Goal: Check status: Check status

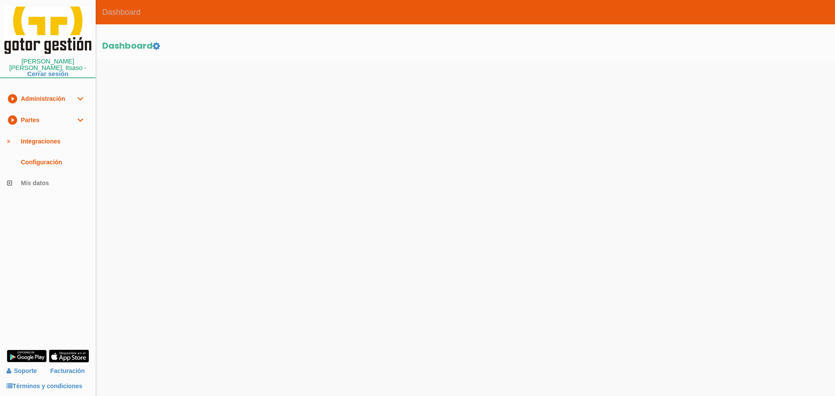
click at [32, 115] on link "play_circle_filled Partes expand_more" at bounding box center [48, 120] width 96 height 21
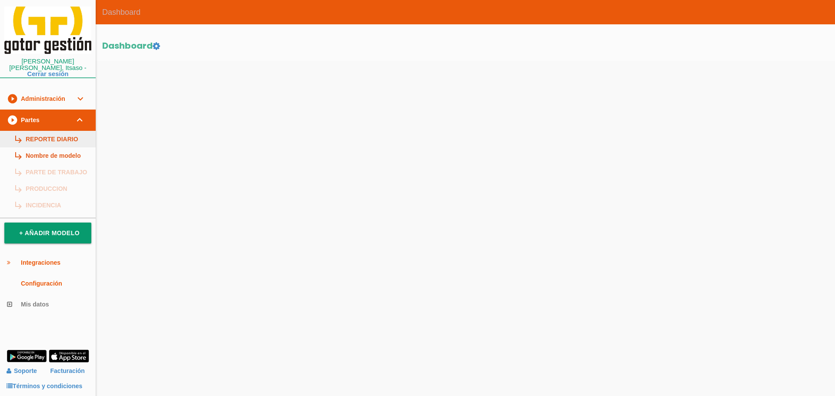
click at [40, 131] on link "subdirectory_arrow_right REPORTE DIARIO" at bounding box center [48, 139] width 96 height 17
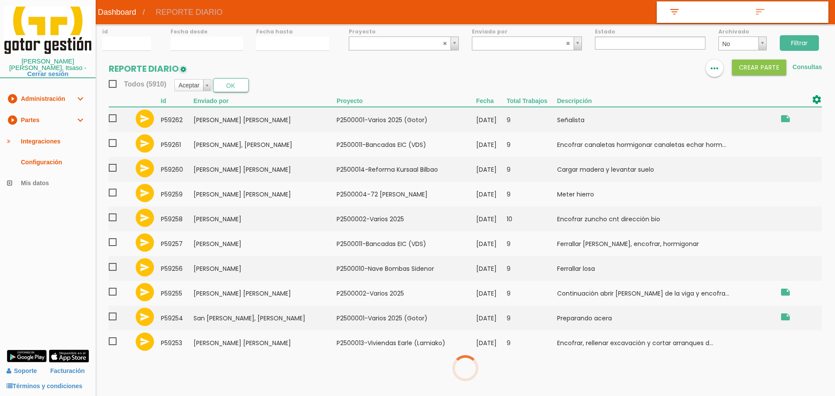
select select
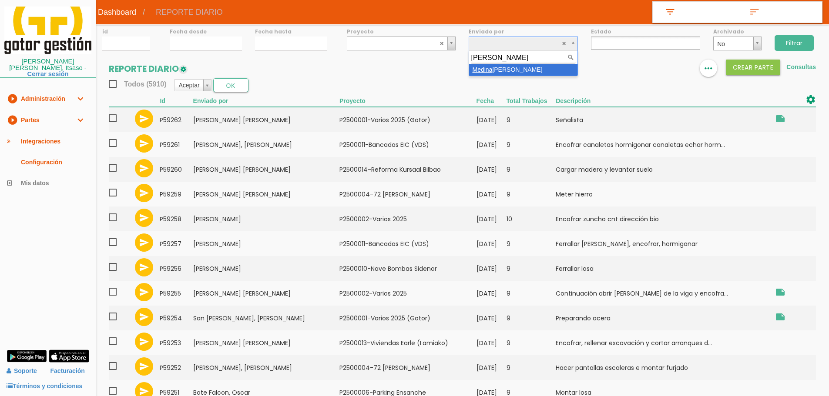
type input "medina"
select select "116"
click at [794, 47] on input "Filtrar" at bounding box center [793, 43] width 39 height 16
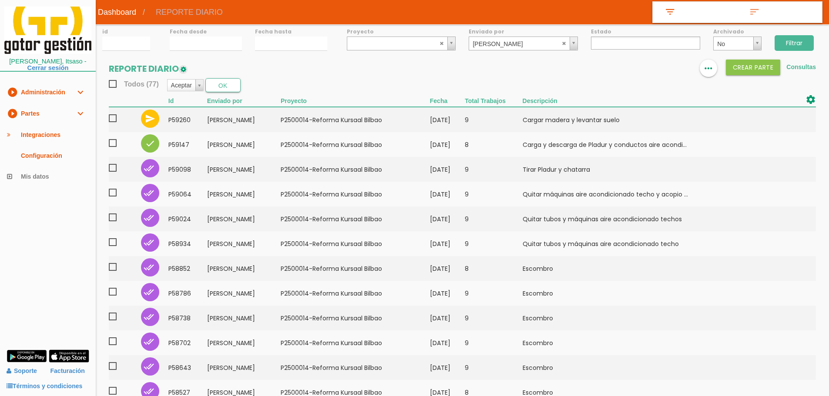
select select
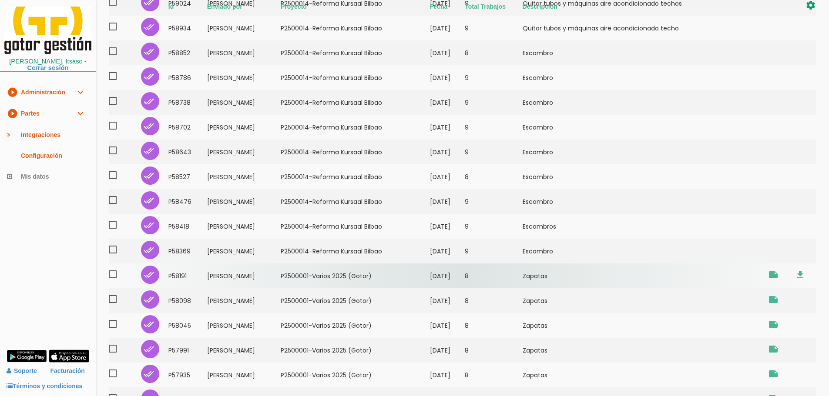
scroll to position [259, 0]
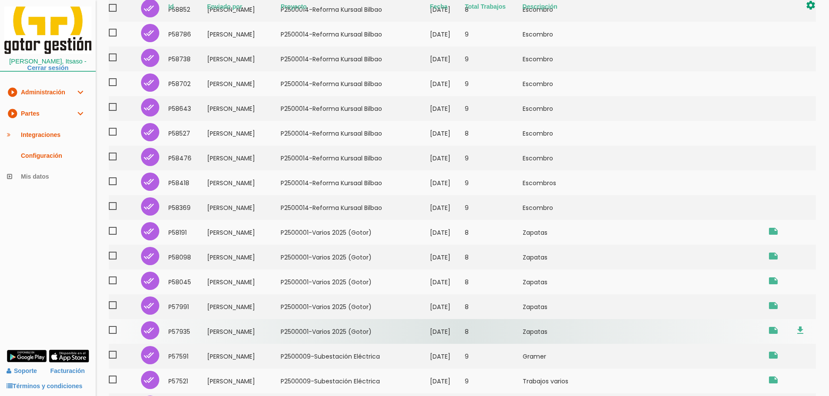
click at [373, 334] on td "﻿P2500001-Varios 2025 (Gotor)" at bounding box center [355, 331] width 149 height 25
